Goal: Transaction & Acquisition: Purchase product/service

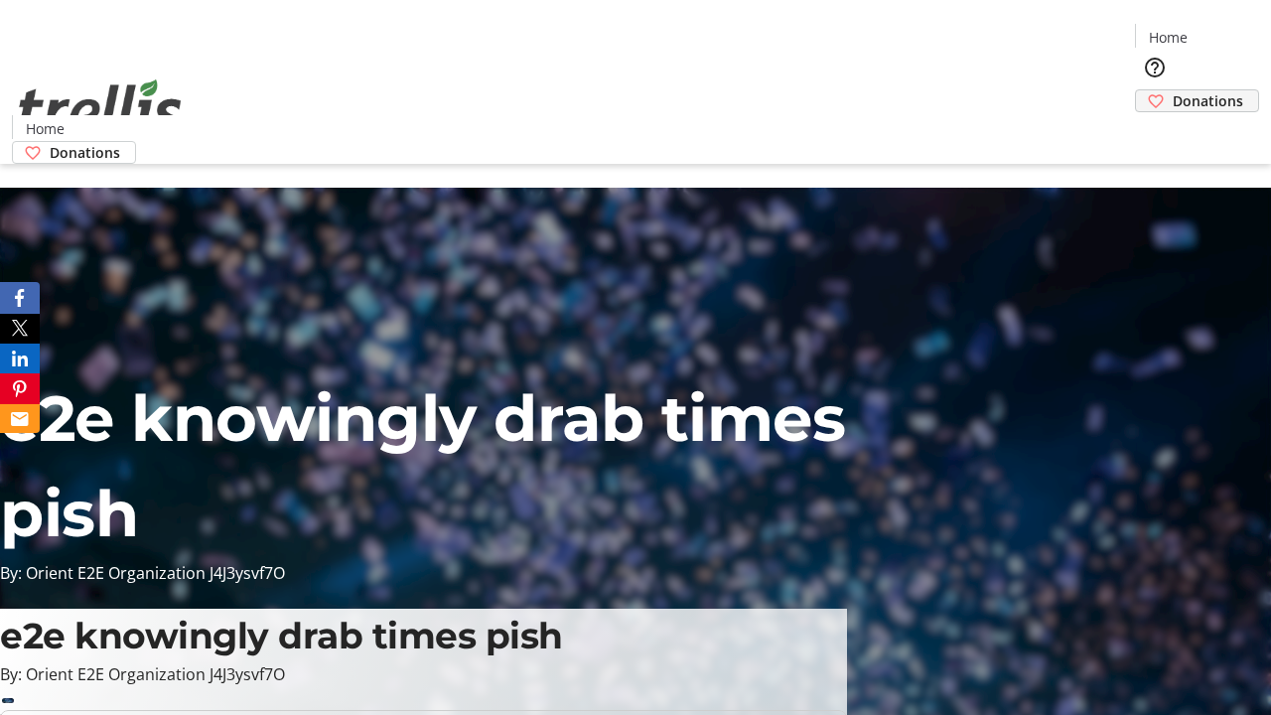
click at [1173, 90] on span "Donations" at bounding box center [1208, 100] width 70 height 21
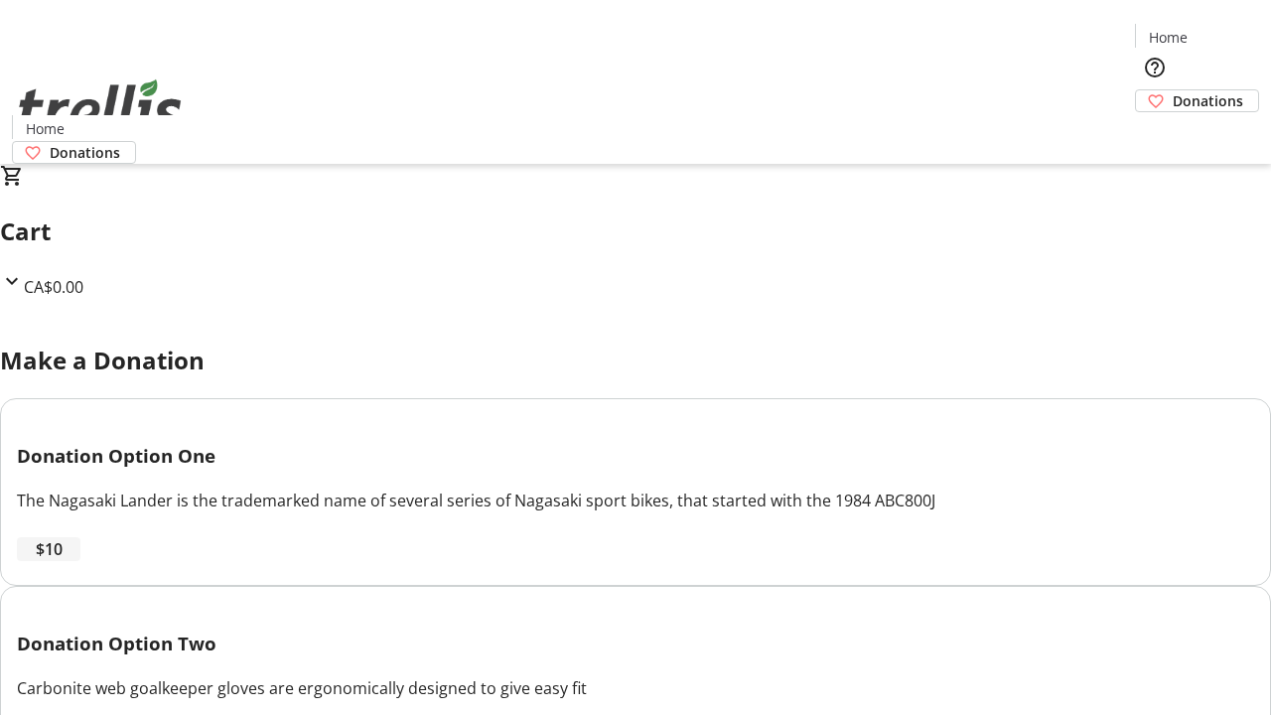
click at [63, 561] on span "$10" at bounding box center [49, 549] width 27 height 24
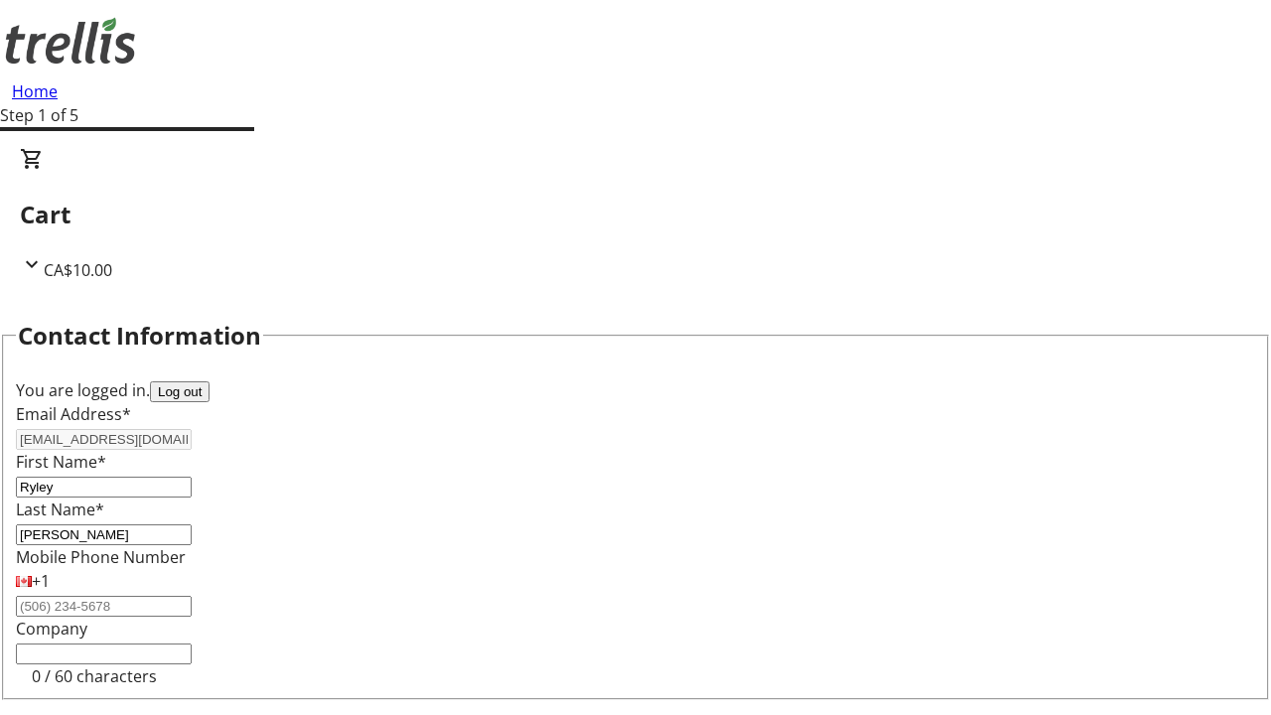
select select "CA"
select select "BC"
type input "Kelowna"
type input "V1Y 0C2"
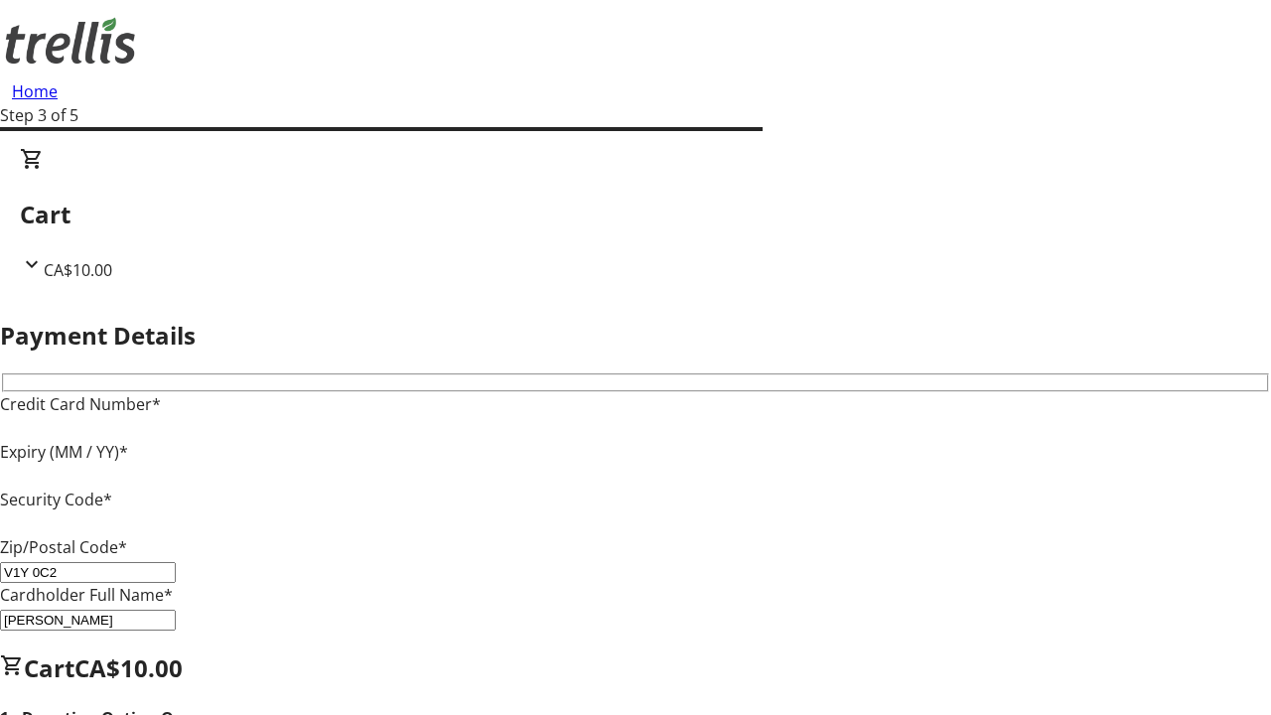
type input "V1Y 0C2"
